Goal: Communication & Community: Answer question/provide support

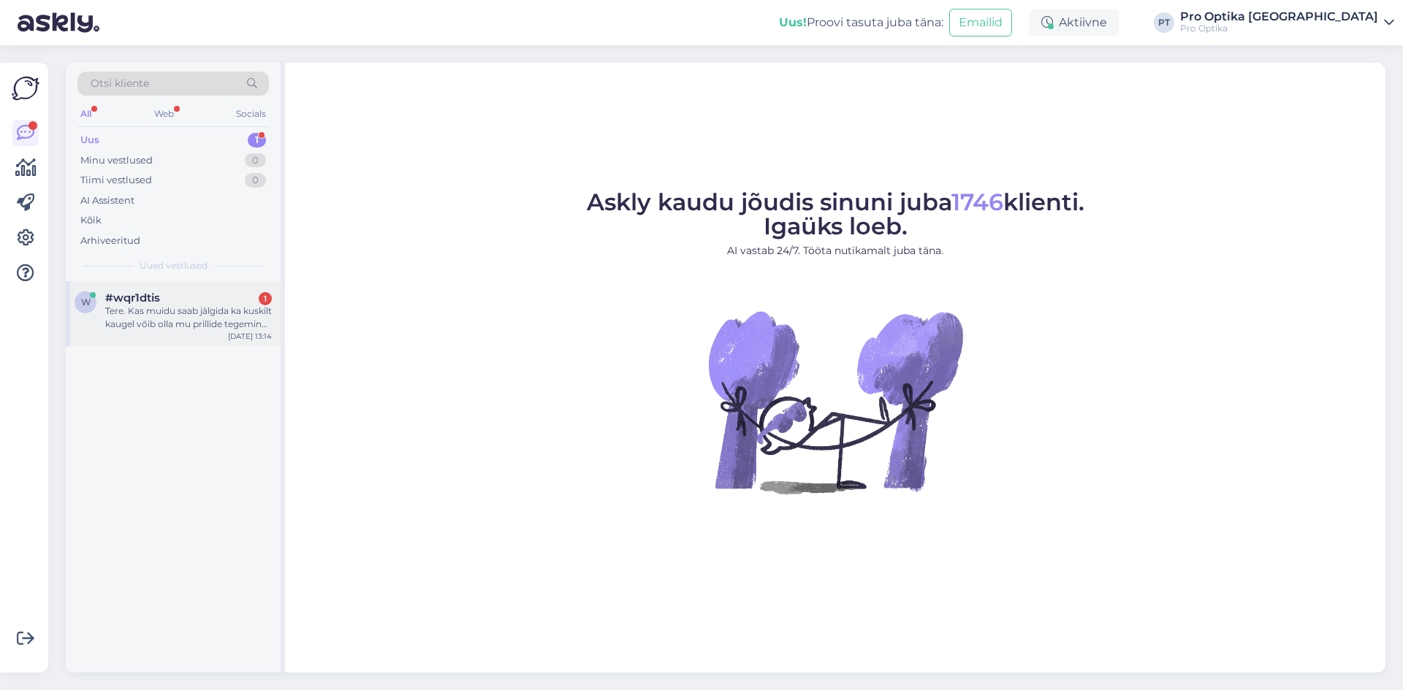
click at [192, 294] on div "#wqr1dtis 1" at bounding box center [188, 297] width 167 height 13
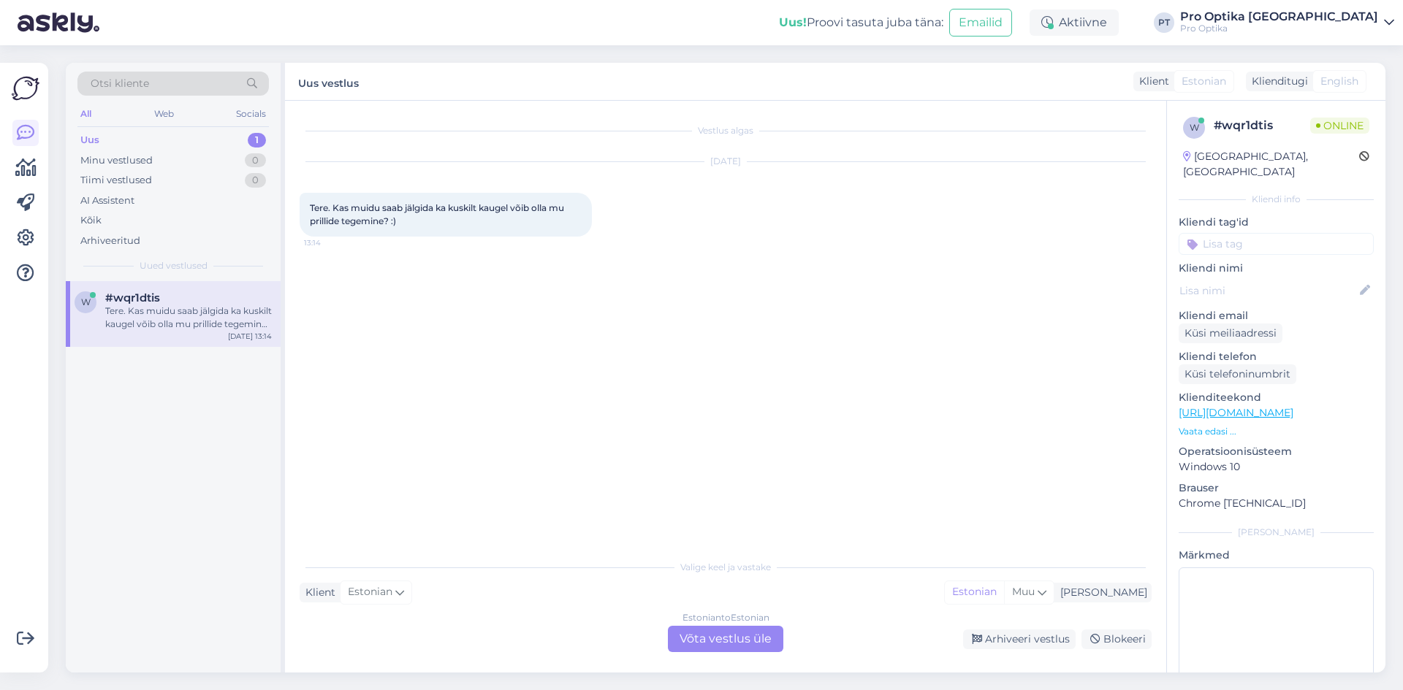
click at [718, 647] on div "Estonian to Estonian Võta vestlus üle" at bounding box center [725, 639] width 115 height 26
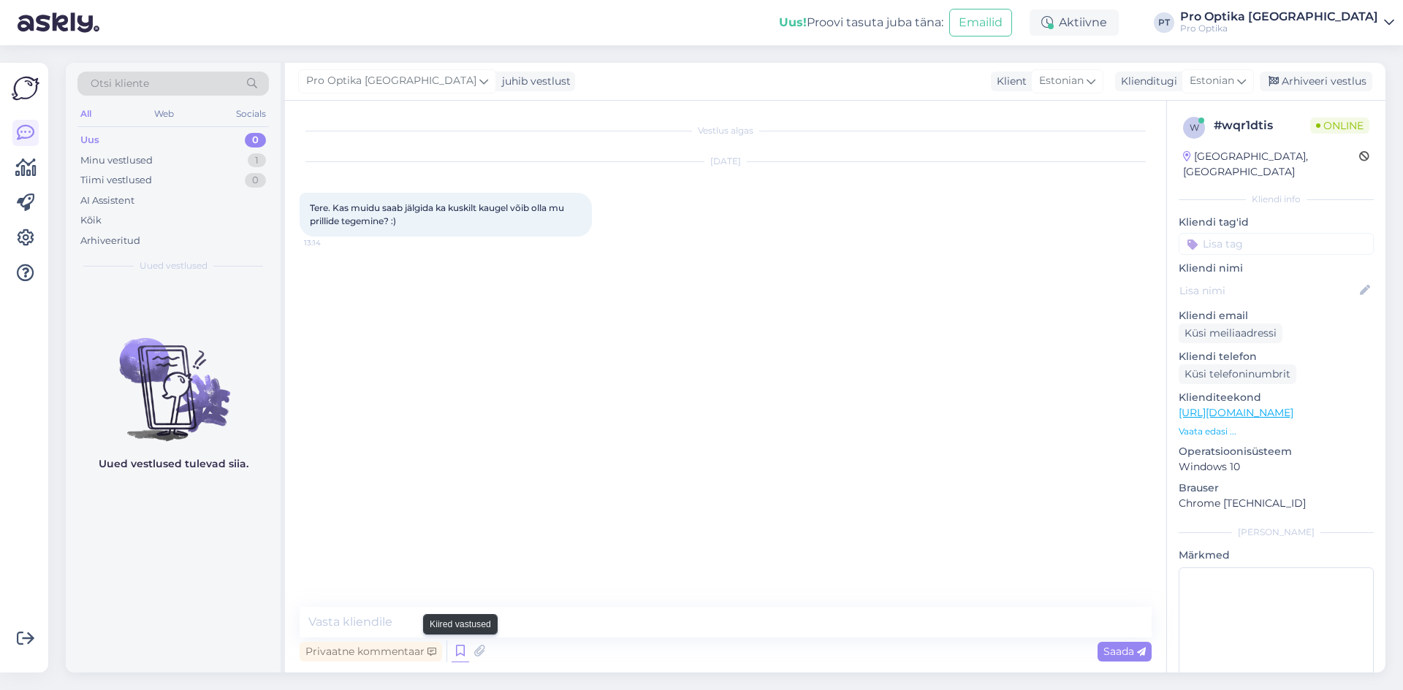
click at [451, 641] on icon at bounding box center [460, 652] width 18 height 22
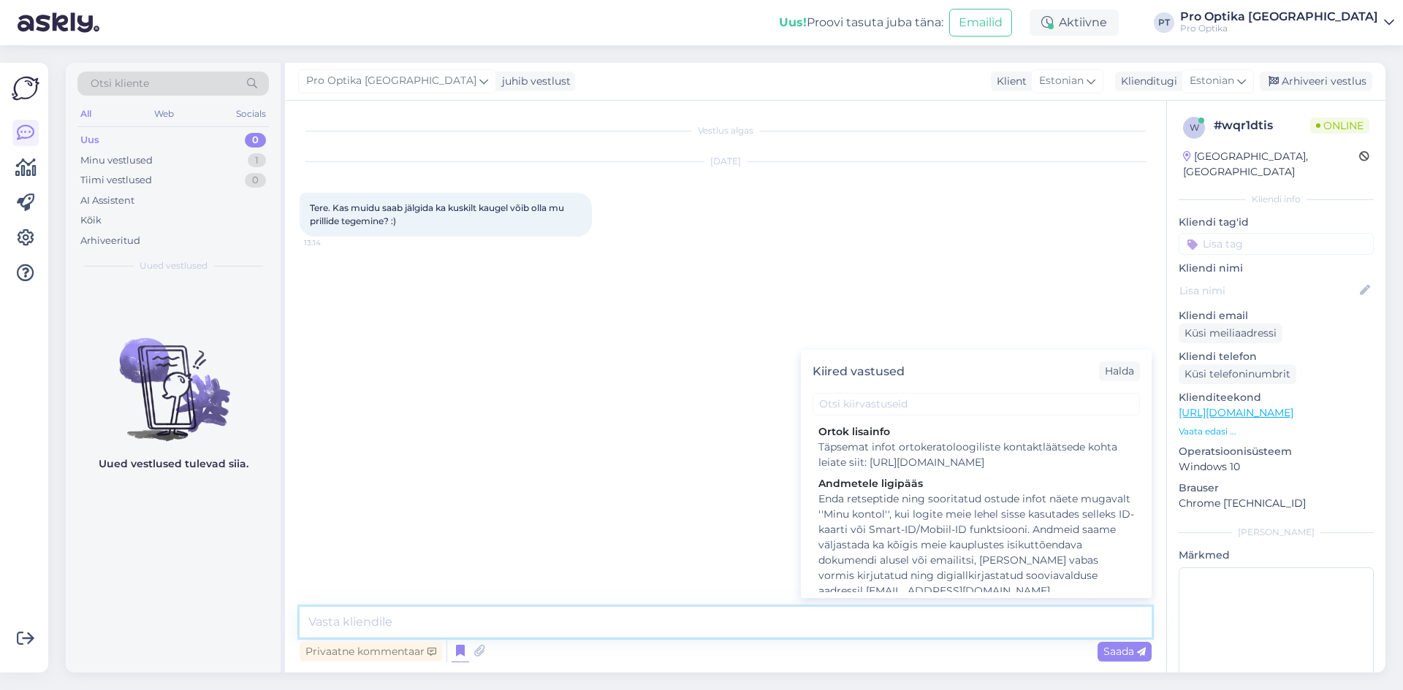
click at [451, 631] on textarea at bounding box center [726, 622] width 852 height 31
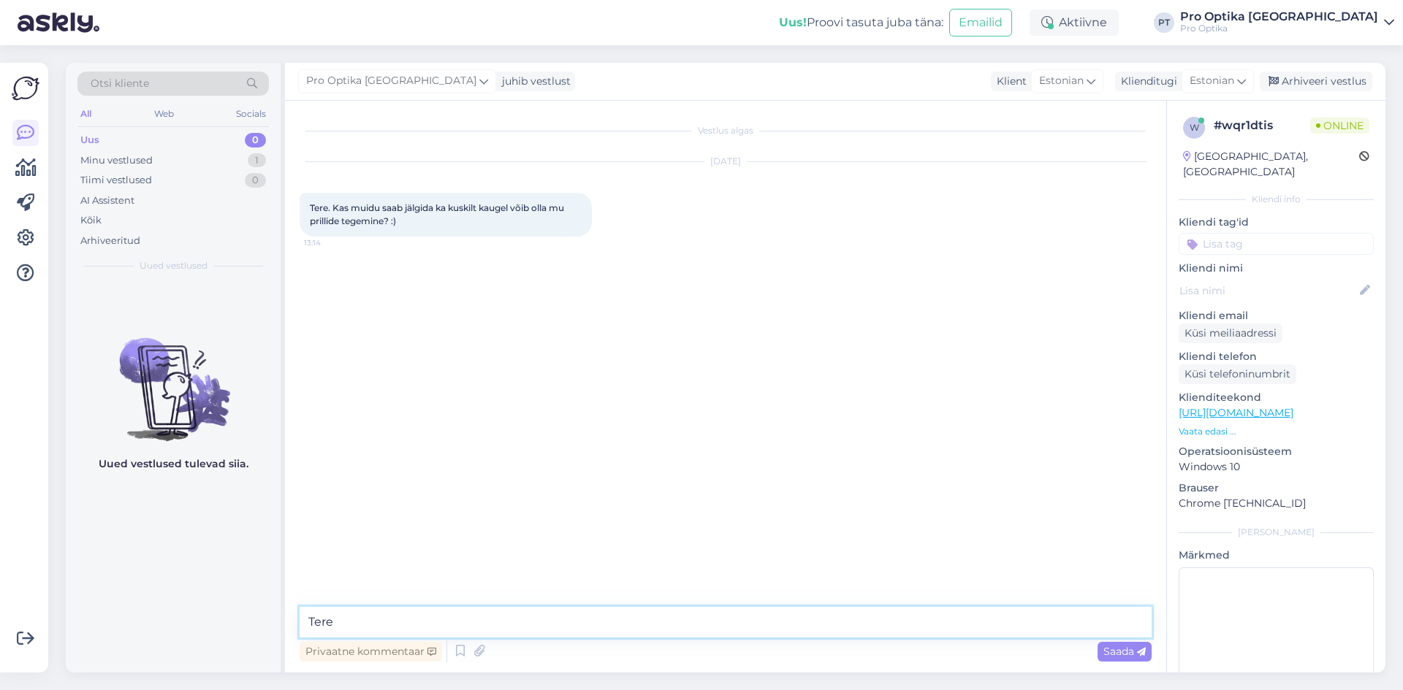
type textarea "Tere!"
type textarea "Kahjuks ei ole võimalik Teil seda jälgida."
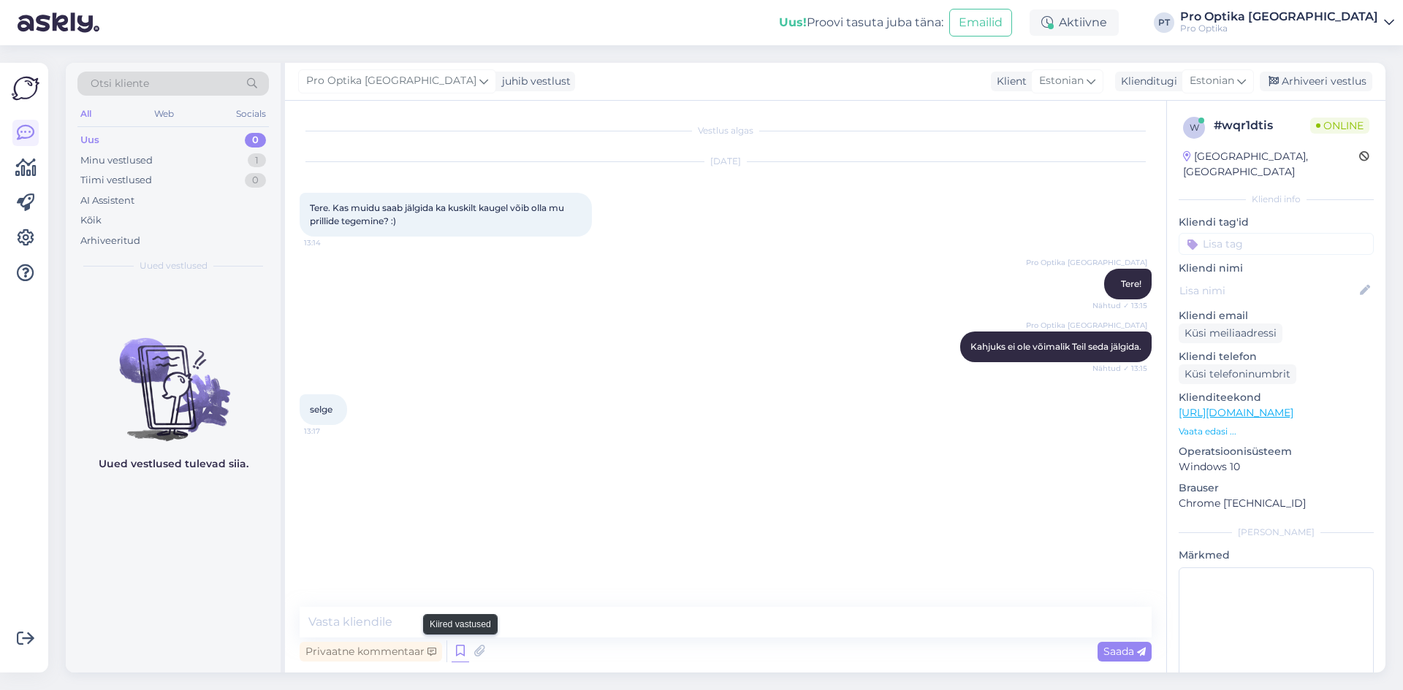
click at [462, 654] on icon at bounding box center [460, 652] width 18 height 22
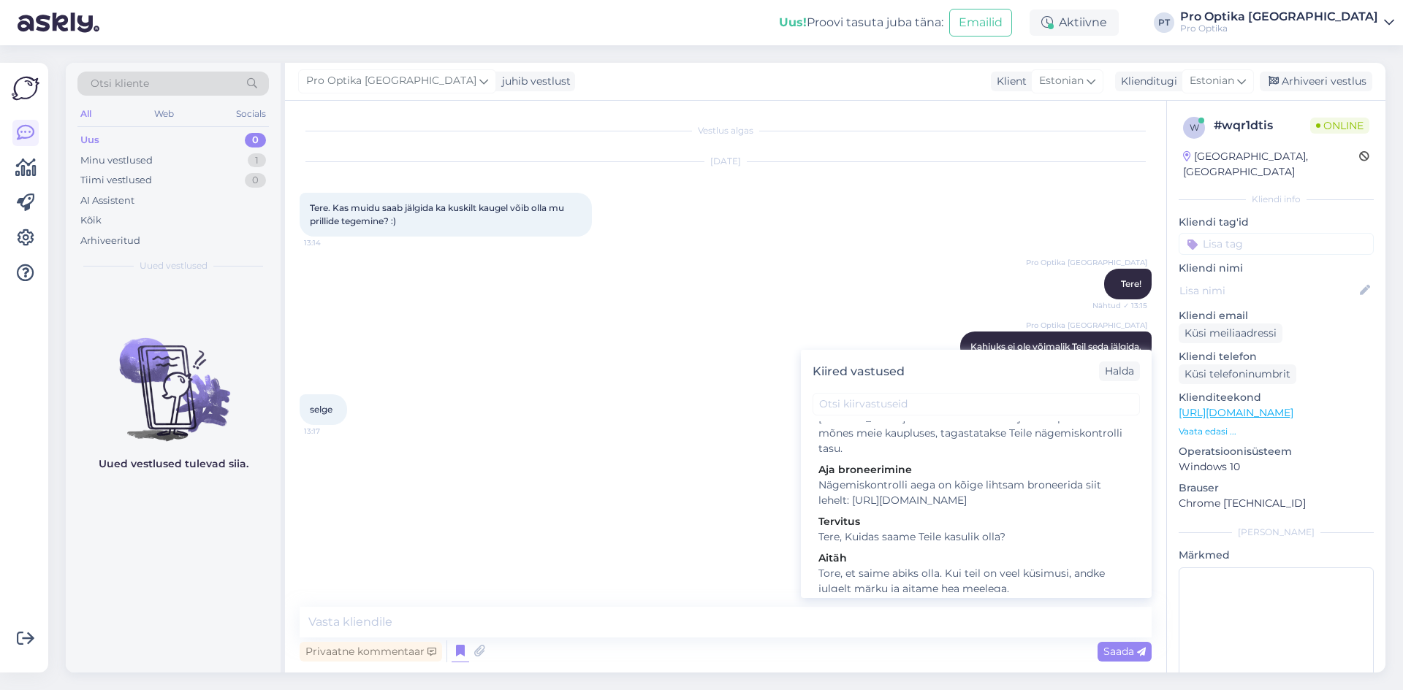
scroll to position [365, 0]
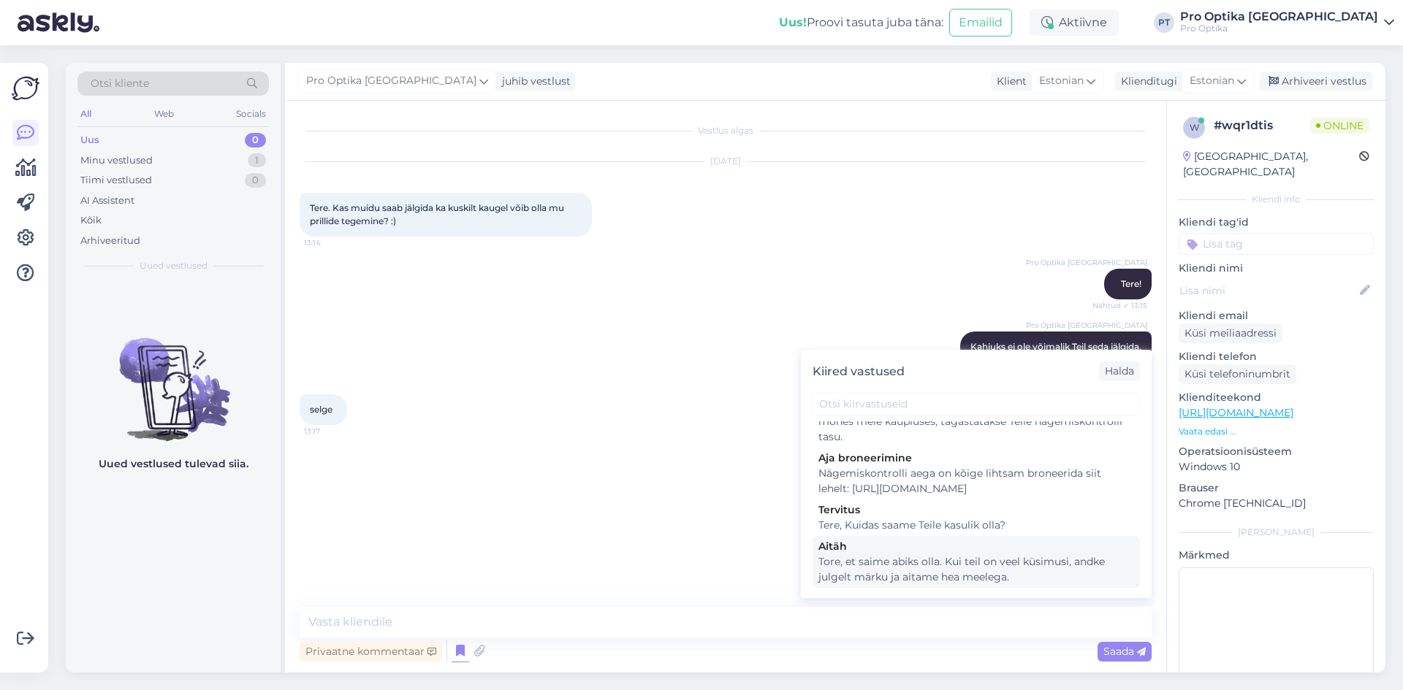
click at [943, 571] on div "Tore, et saime abiks olla. Kui teil on veel küsimusi, andke julgelt märku ja ai…" at bounding box center [976, 569] width 316 height 31
type textarea "Tore, et saime abiks olla. Kui teil on veel küsimusi, andke julgelt märku ja ai…"
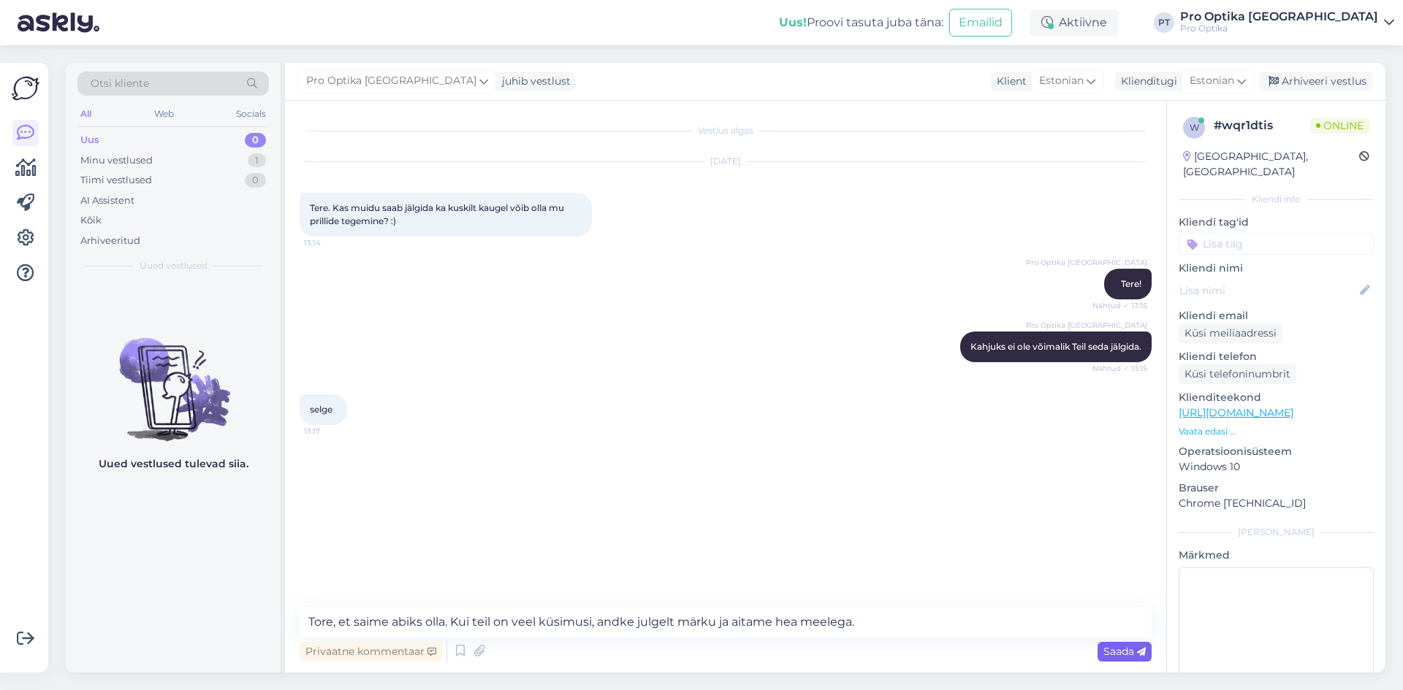
click at [1109, 654] on span "Saada" at bounding box center [1124, 651] width 42 height 13
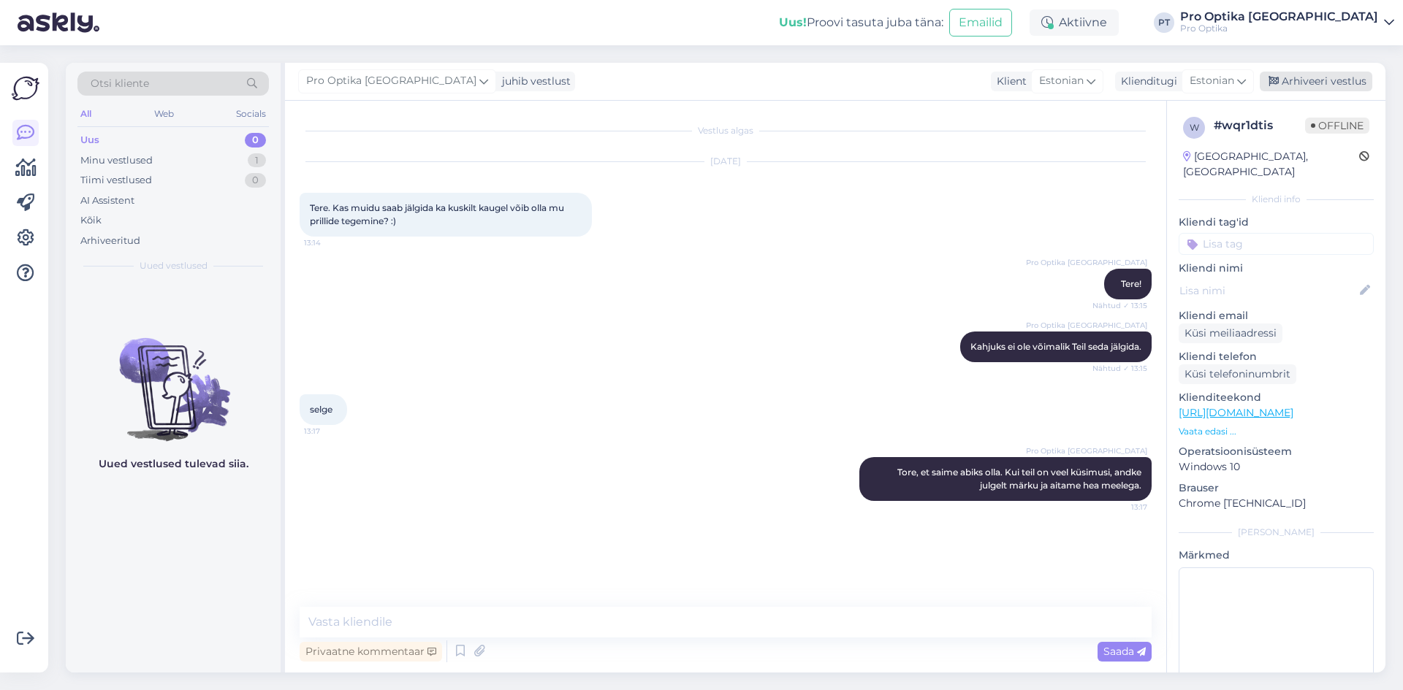
click at [1342, 77] on div "Arhiveeri vestlus" at bounding box center [1315, 82] width 113 height 20
